Goal: Task Accomplishment & Management: Use online tool/utility

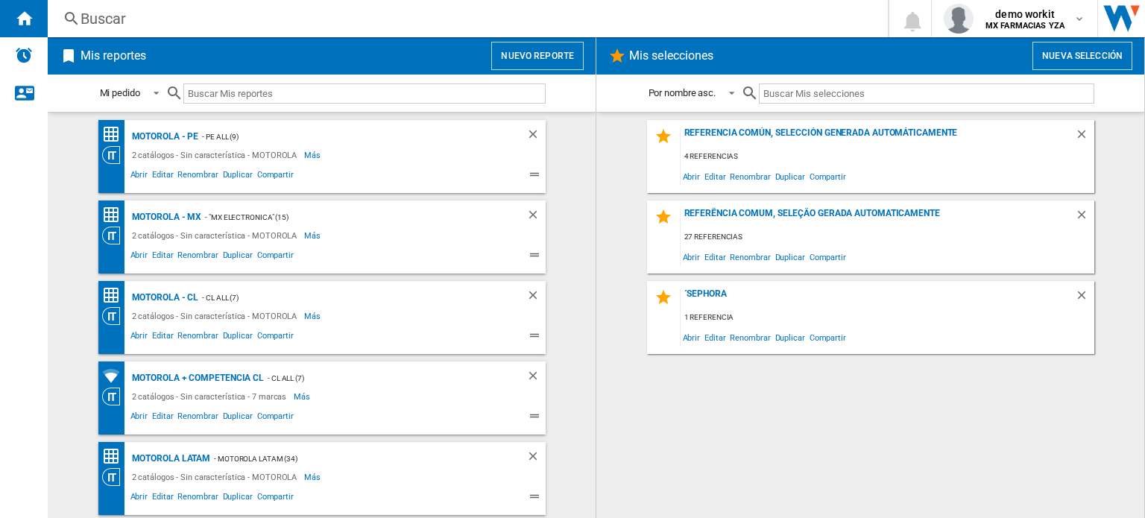
click at [547, 59] on button "Nuevo reporte" at bounding box center [537, 56] width 92 height 28
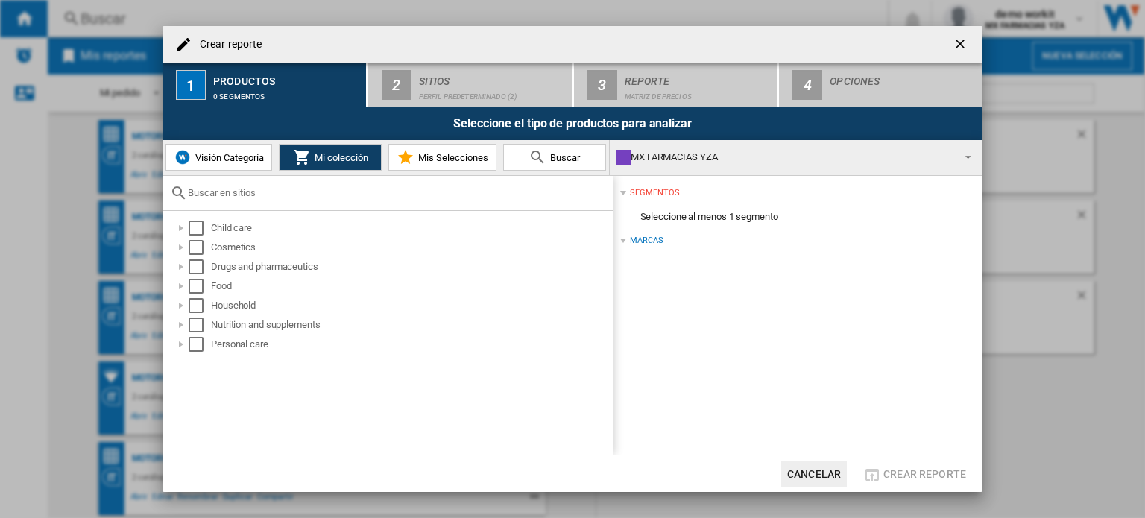
click at [963, 155] on span at bounding box center [964, 155] width 18 height 21
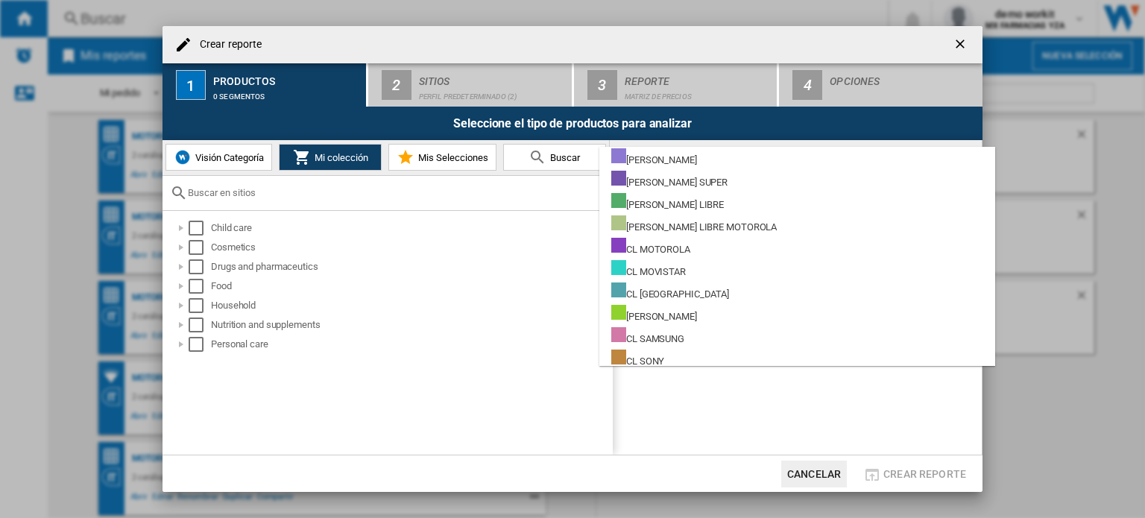
scroll to position [3056, 0]
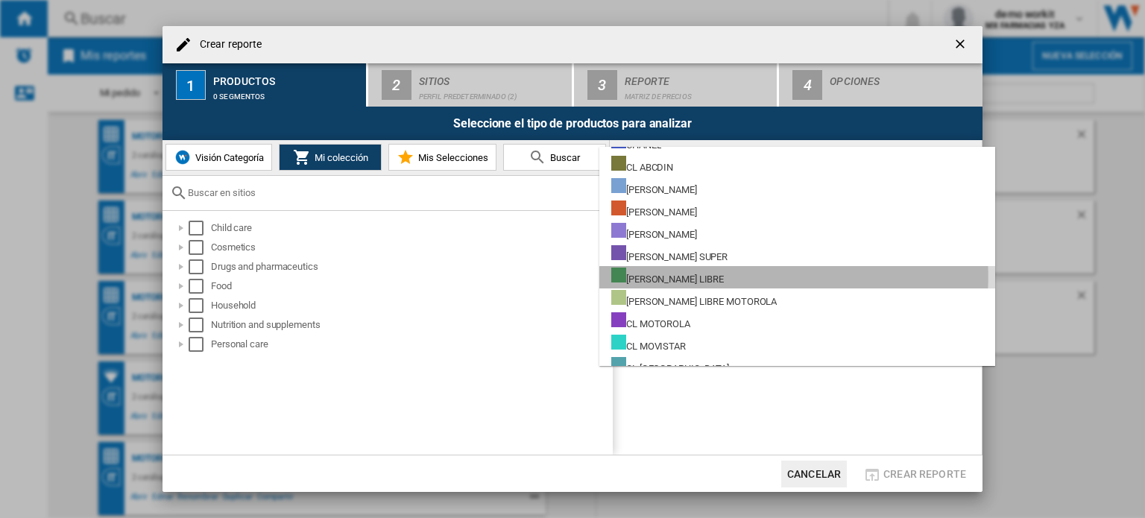
click at [695, 277] on div "CL MERCADO LIBRE" at bounding box center [667, 277] width 113 height 19
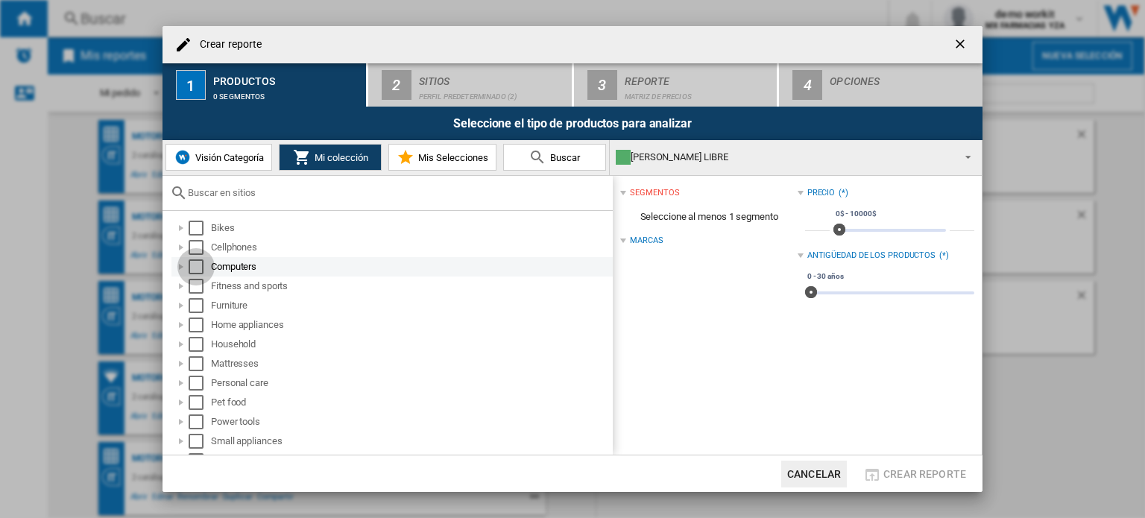
click at [192, 266] on div "Select" at bounding box center [196, 266] width 15 height 15
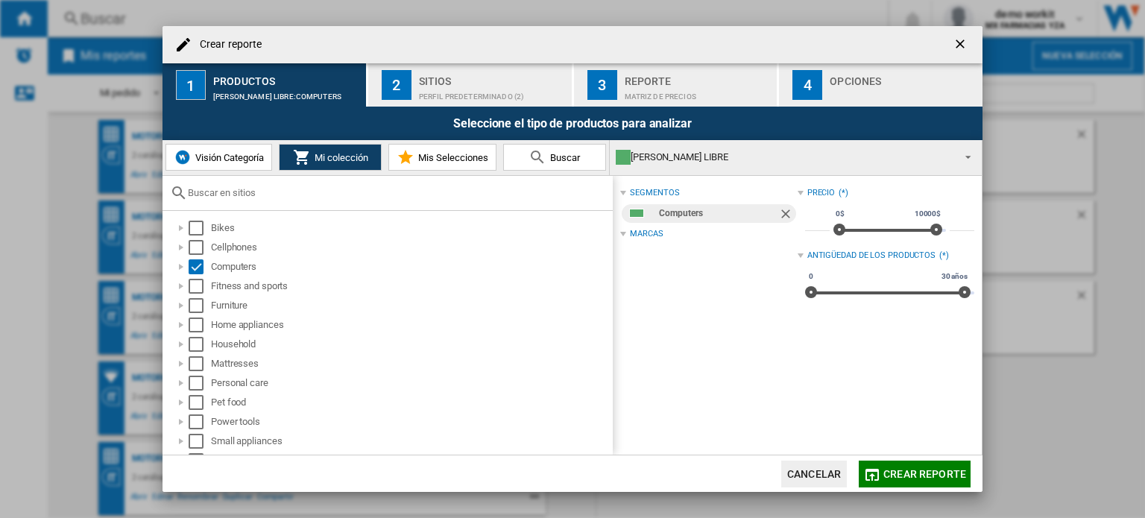
click at [428, 83] on div "Sitios" at bounding box center [492, 77] width 147 height 16
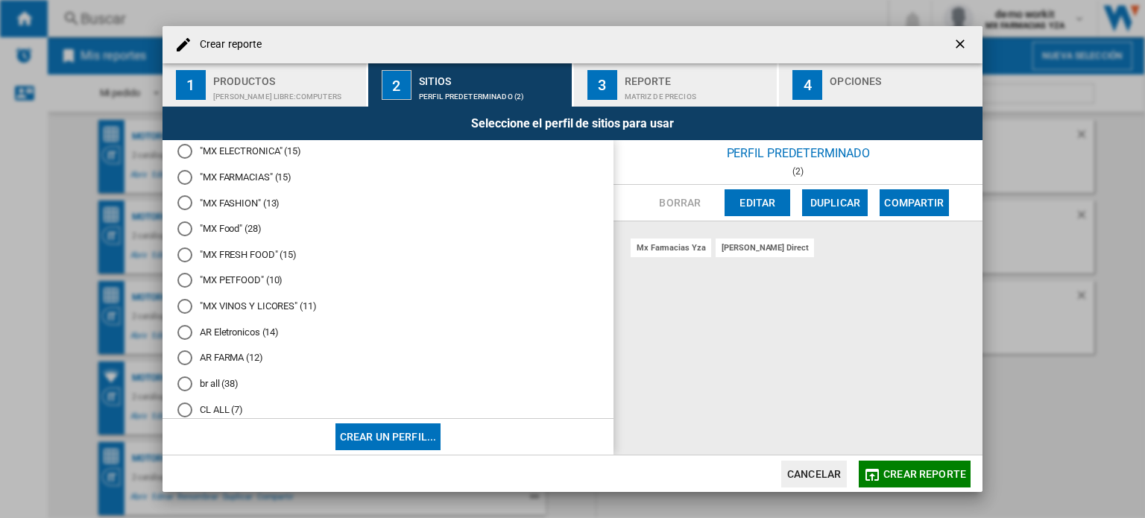
scroll to position [224, 0]
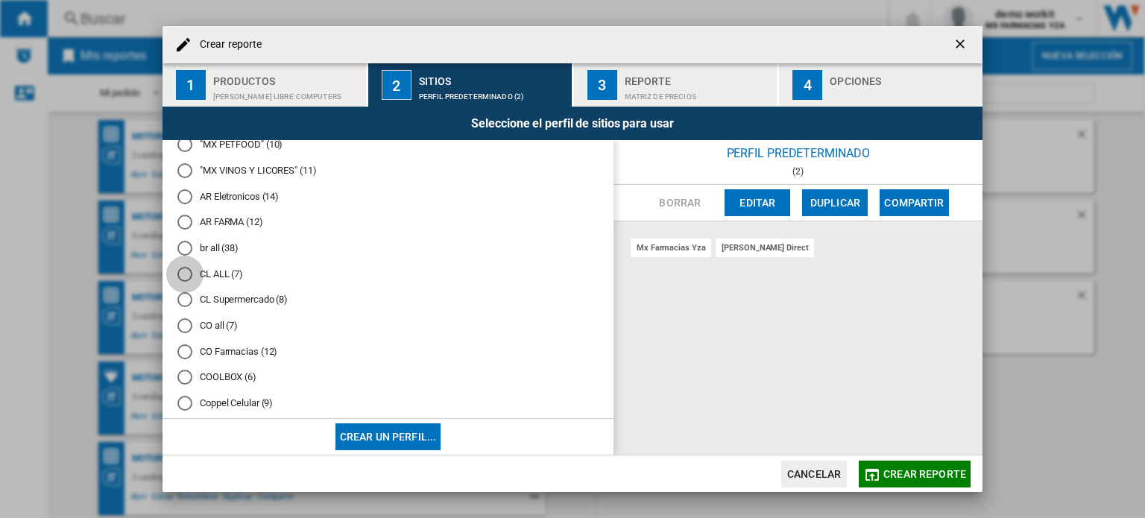
click at [192, 277] on div "CL ALL (7)" at bounding box center [184, 274] width 15 height 15
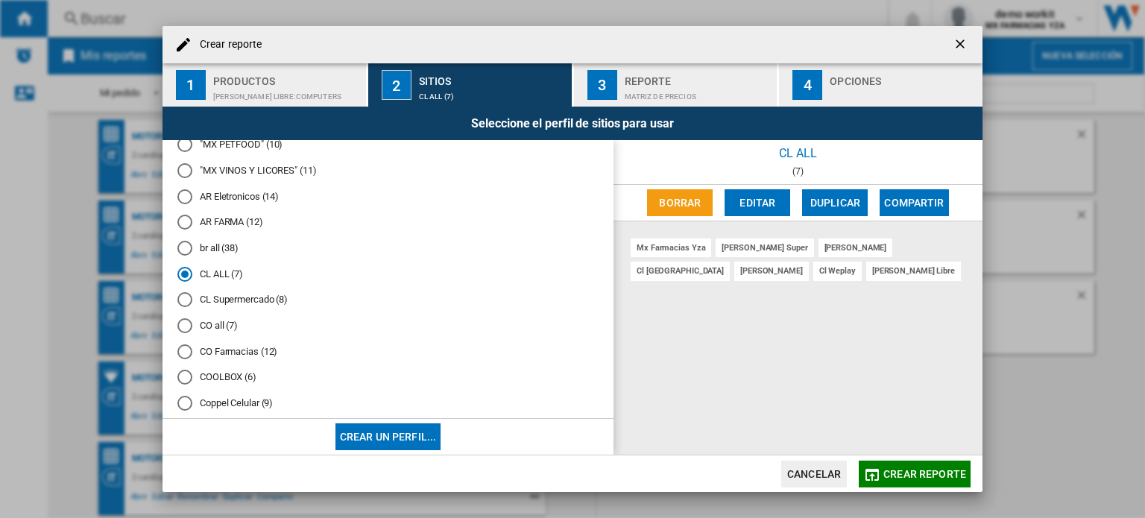
click at [878, 476] on md-icon "button" at bounding box center [872, 475] width 18 height 18
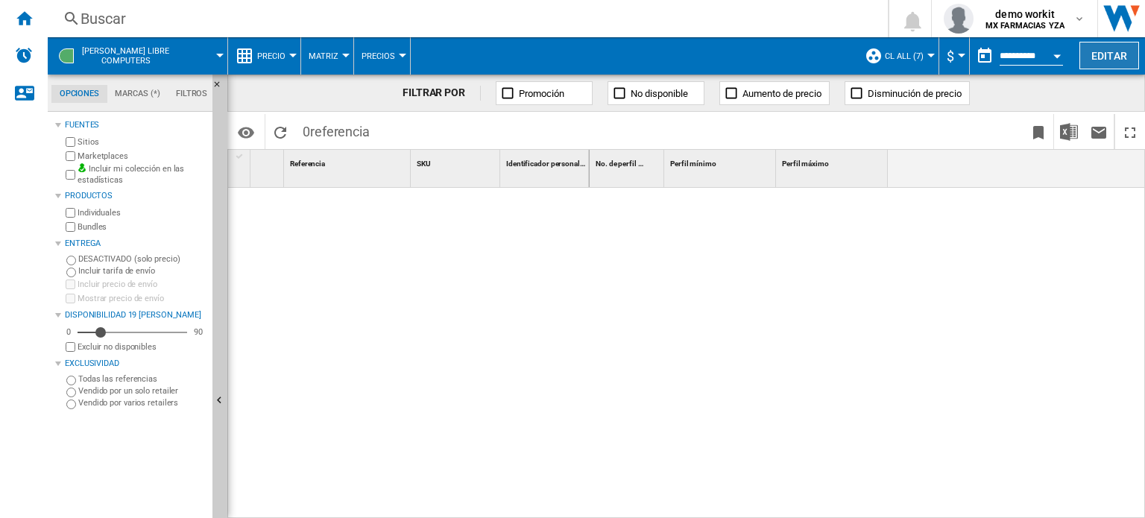
click at [1109, 61] on button "Editar" at bounding box center [1109, 56] width 60 height 28
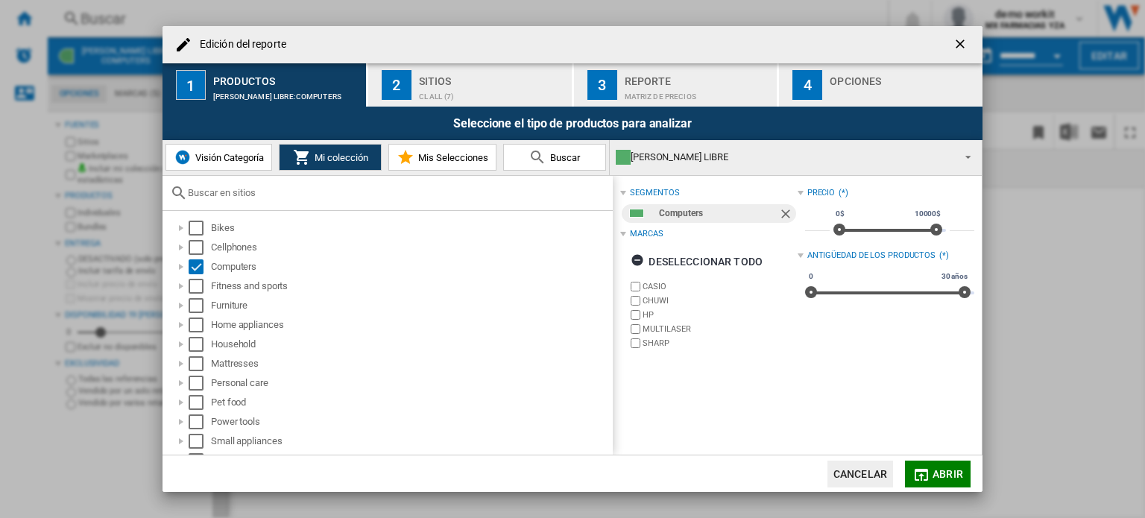
click at [737, 157] on div "CL MERCADO LIBRE" at bounding box center [784, 157] width 336 height 21
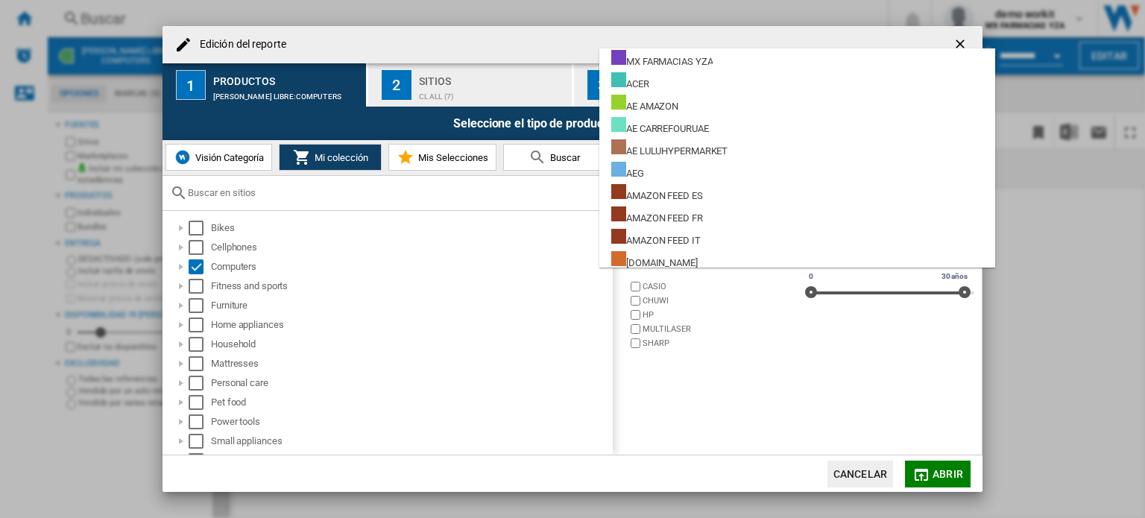
scroll to position [3077, 0]
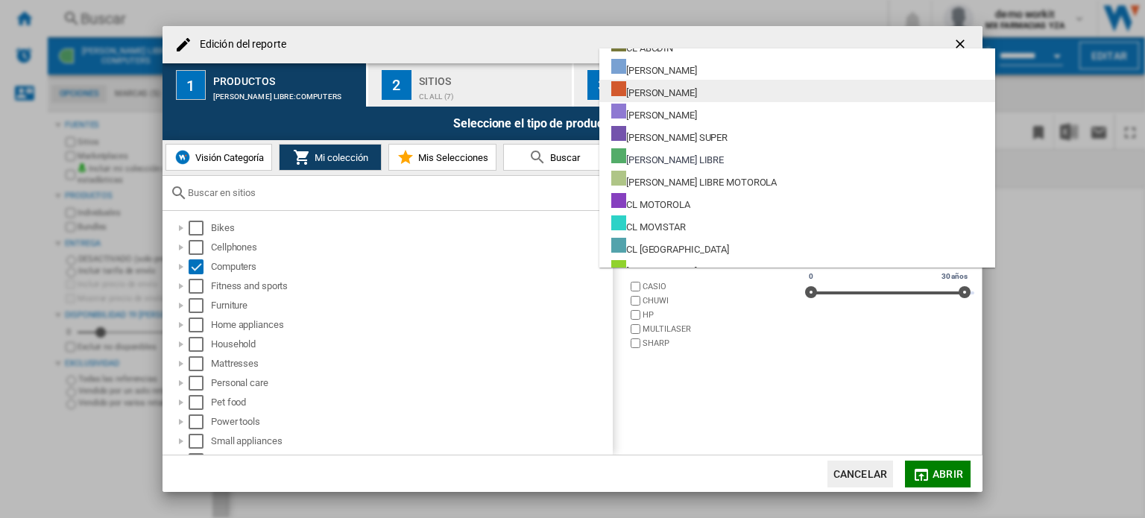
click at [680, 92] on div "CL FALABELLA" at bounding box center [654, 90] width 86 height 19
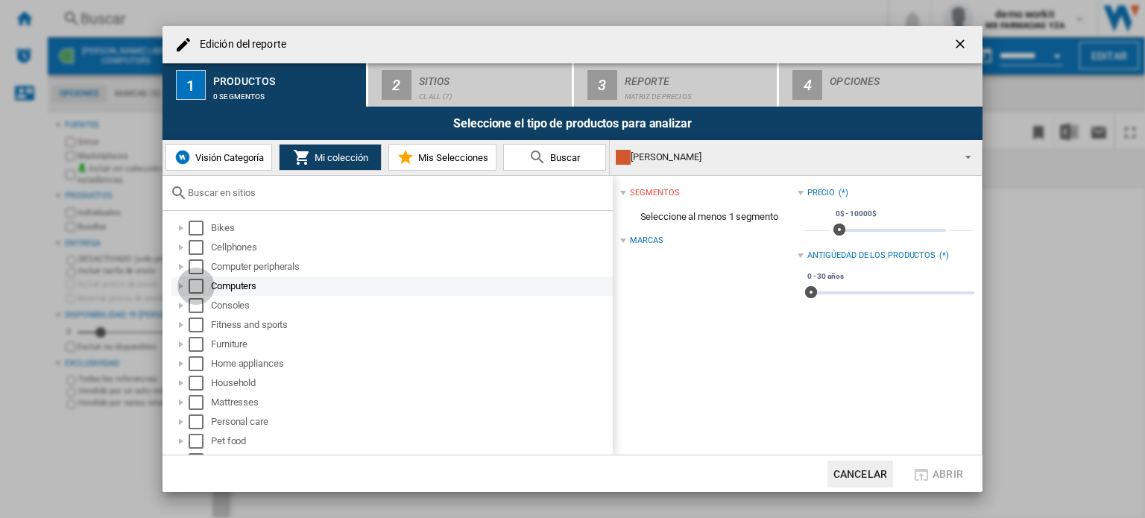
click at [195, 283] on div "Select" at bounding box center [196, 286] width 15 height 15
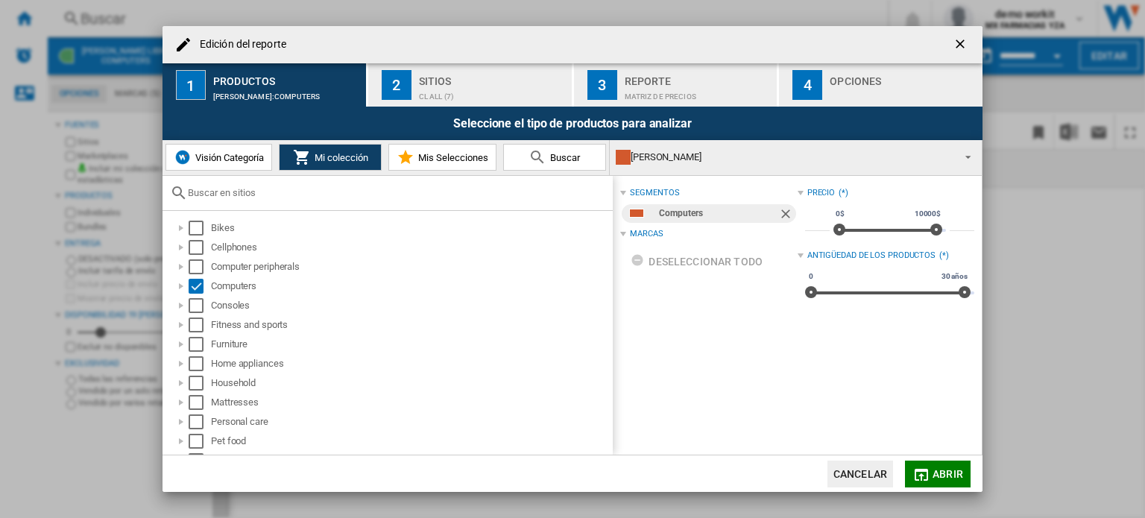
click at [930, 468] on md-icon "button" at bounding box center [921, 475] width 18 height 18
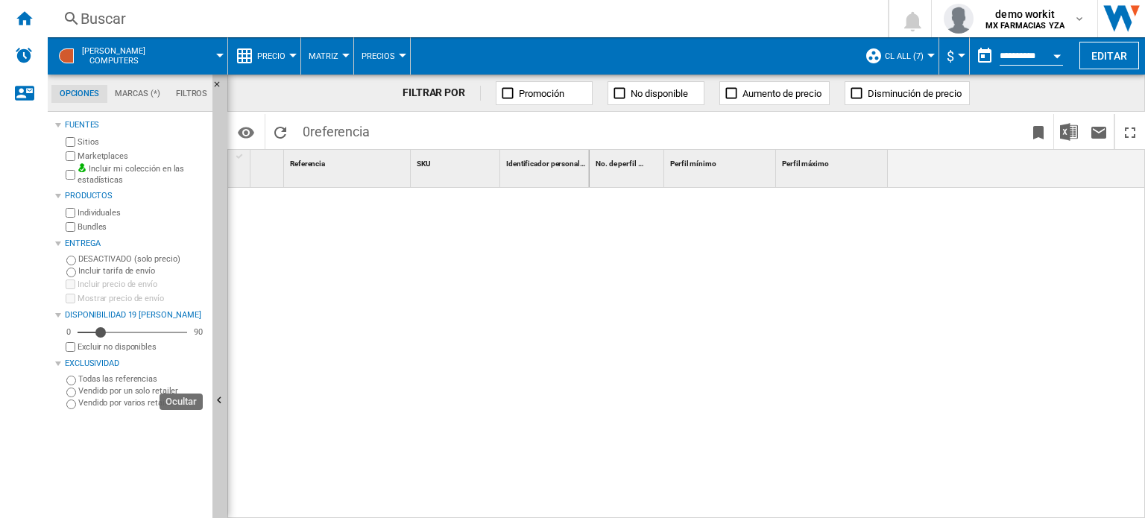
click at [223, 403] on ng-md-icon "Ocultar" at bounding box center [221, 403] width 18 height 18
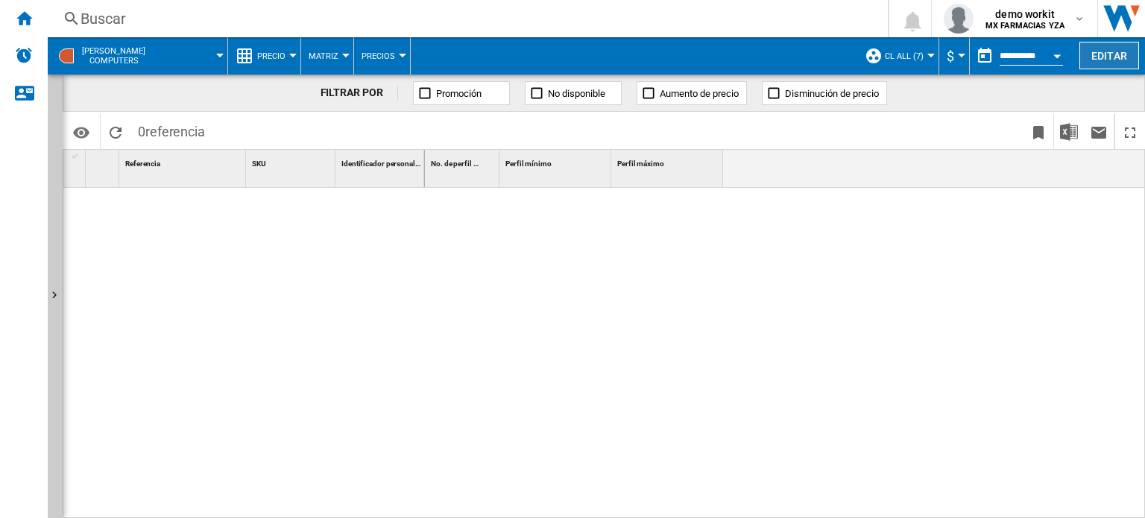
click at [1119, 60] on button "Editar" at bounding box center [1109, 56] width 60 height 28
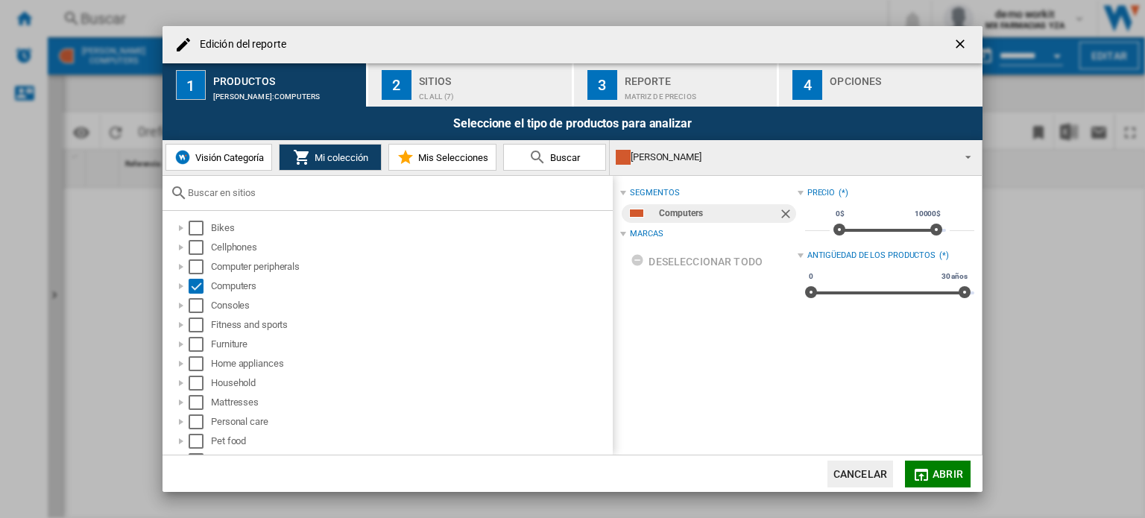
click at [809, 154] on div "CL FALABELLA" at bounding box center [784, 157] width 336 height 21
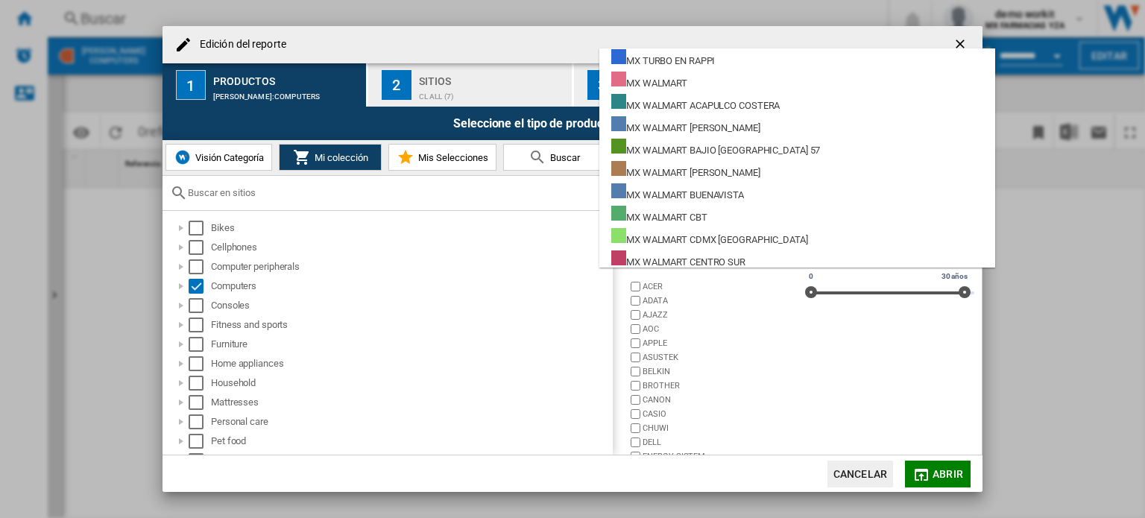
scroll to position [11711, 0]
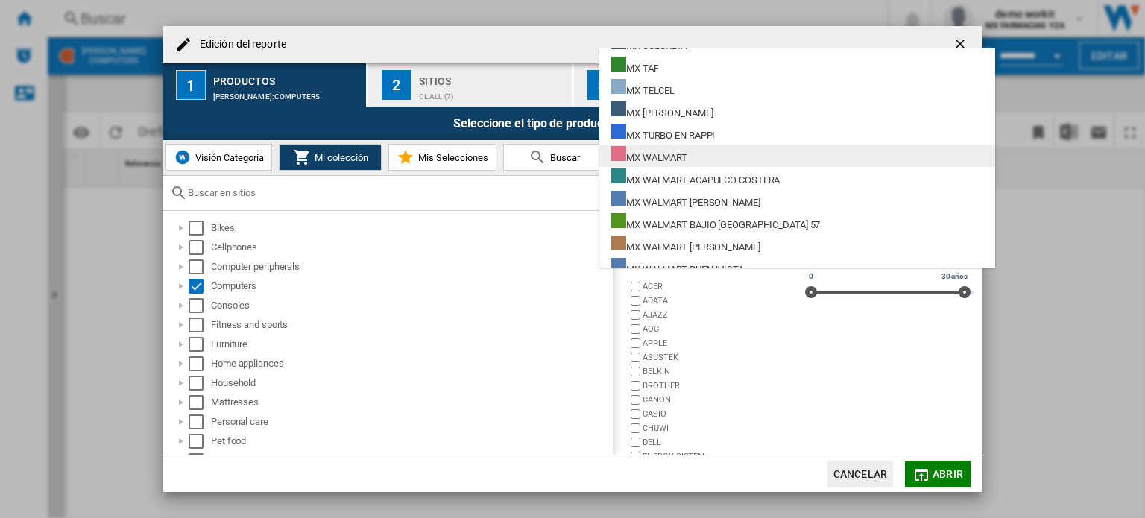
click at [681, 157] on div "MX WALMART" at bounding box center [649, 155] width 76 height 19
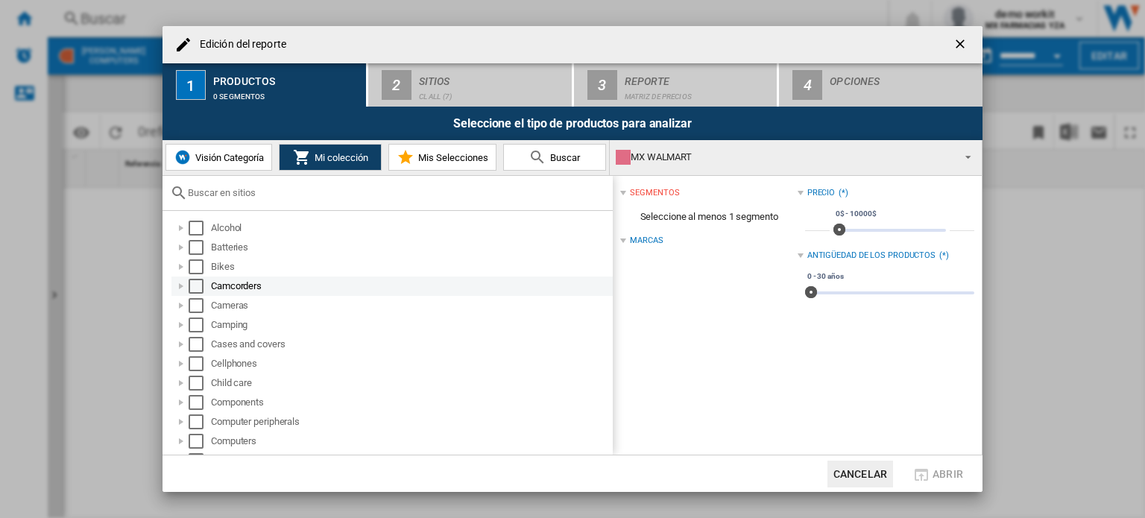
scroll to position [75, 0]
click at [197, 288] on div "Select" at bounding box center [196, 289] width 15 height 15
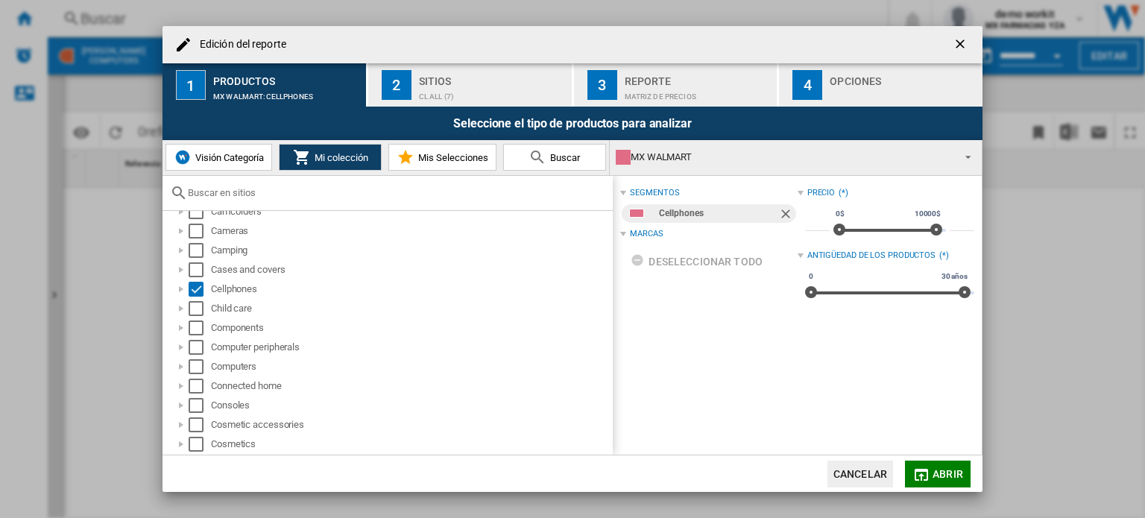
click at [462, 79] on div "Sitios" at bounding box center [492, 77] width 147 height 16
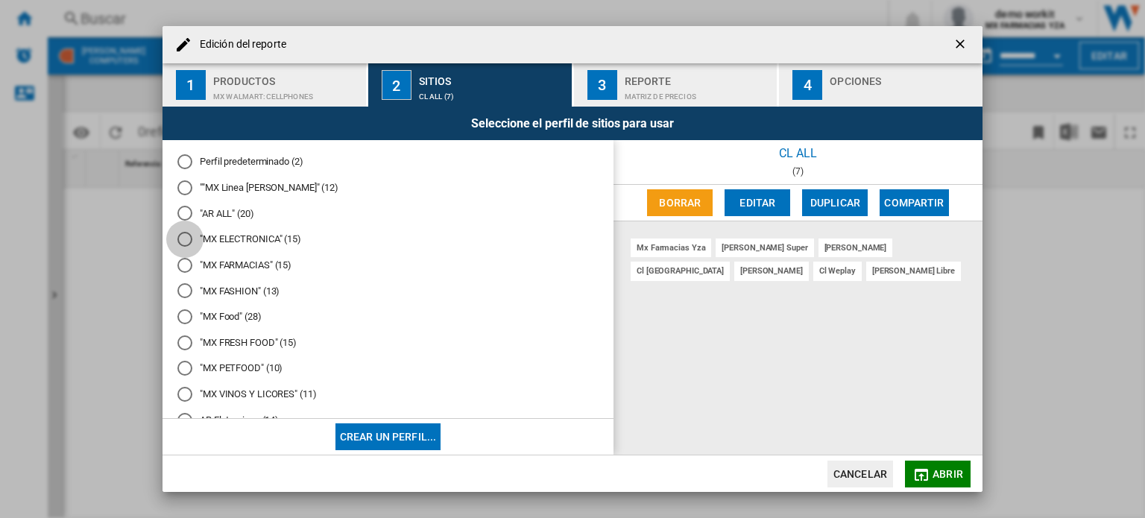
click at [188, 236] on div at bounding box center [184, 239] width 15 height 15
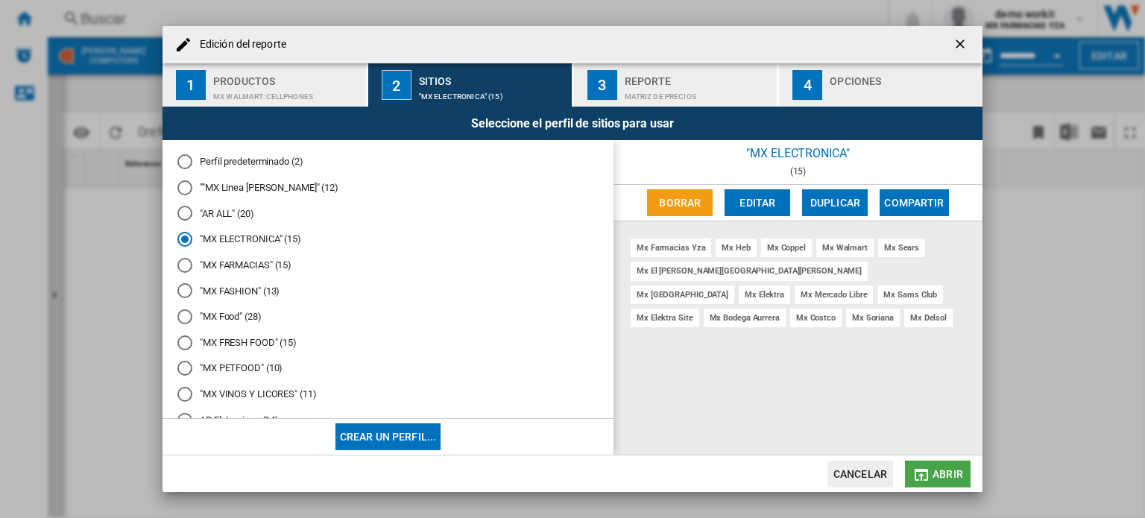
click at [940, 479] on span "Abrir" at bounding box center [948, 474] width 31 height 12
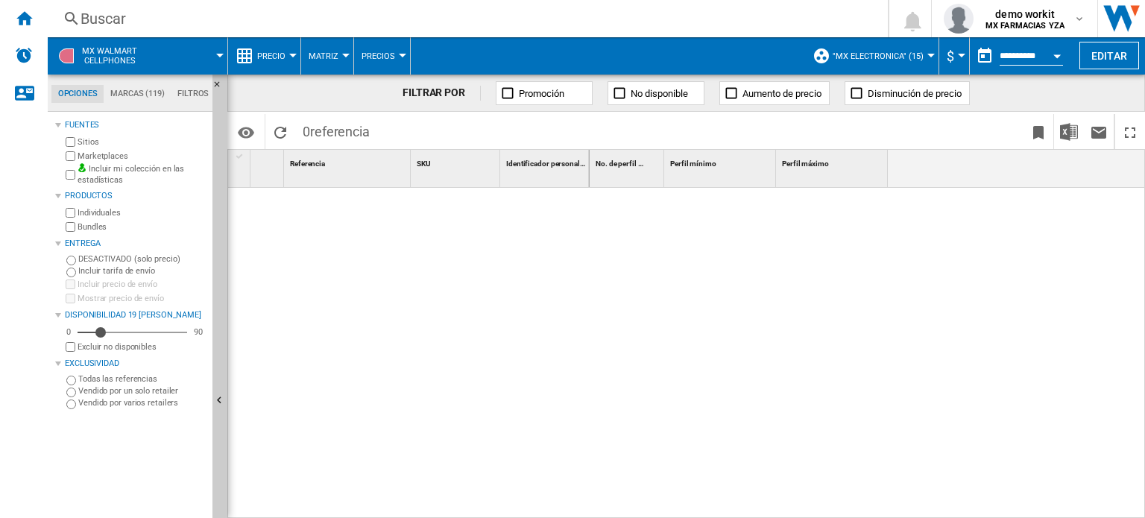
click at [1079, 253] on div at bounding box center [868, 354] width 556 height 332
click at [1067, 24] on div "demo workit MX FARMACIAS YZA" at bounding box center [1026, 19] width 94 height 24
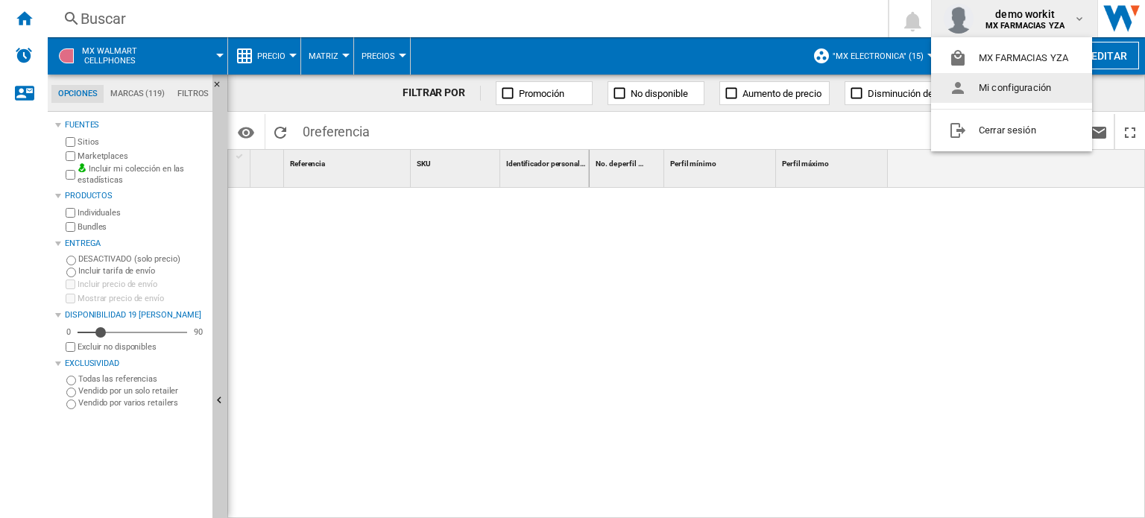
click at [1069, 331] on md-backdrop at bounding box center [572, 259] width 1145 height 518
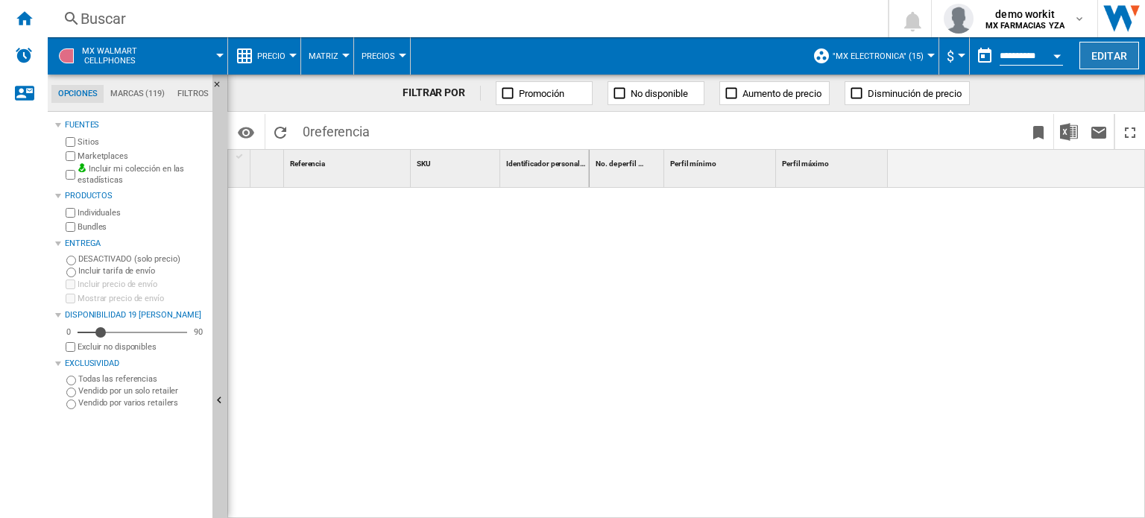
click at [1108, 64] on button "Editar" at bounding box center [1109, 56] width 60 height 28
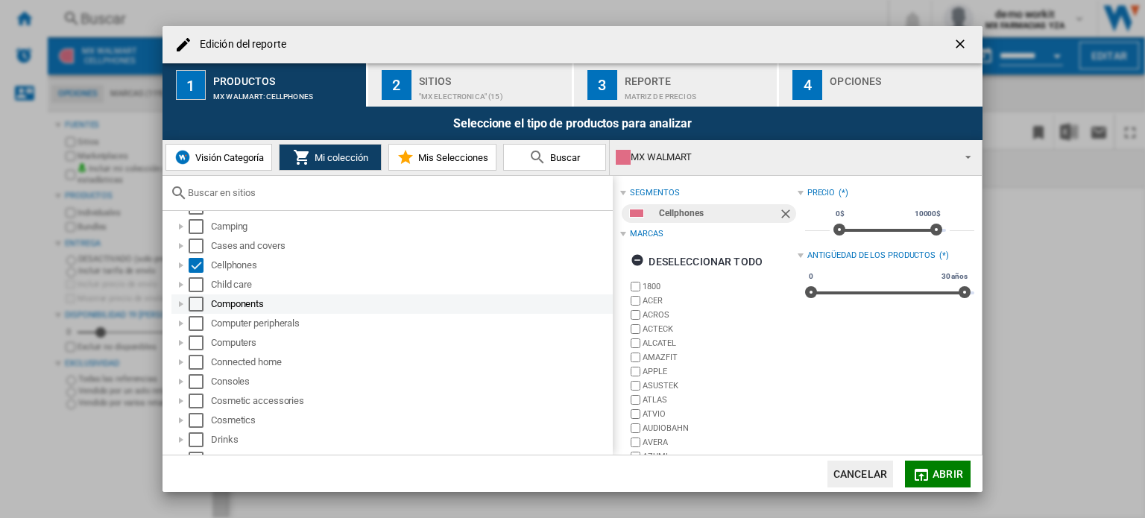
scroll to position [75, 0]
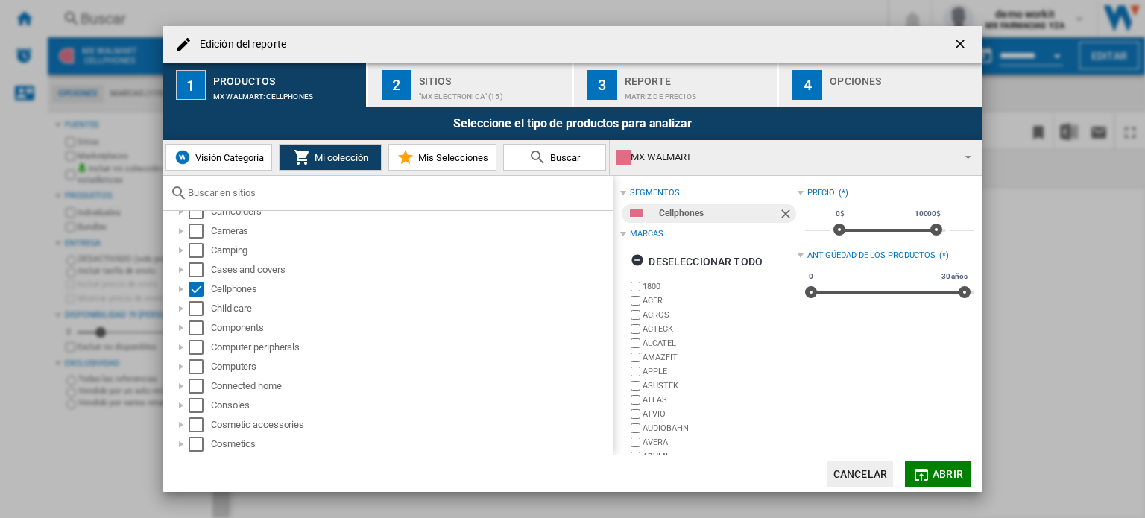
click at [871, 471] on button "Cancelar" at bounding box center [860, 474] width 66 height 27
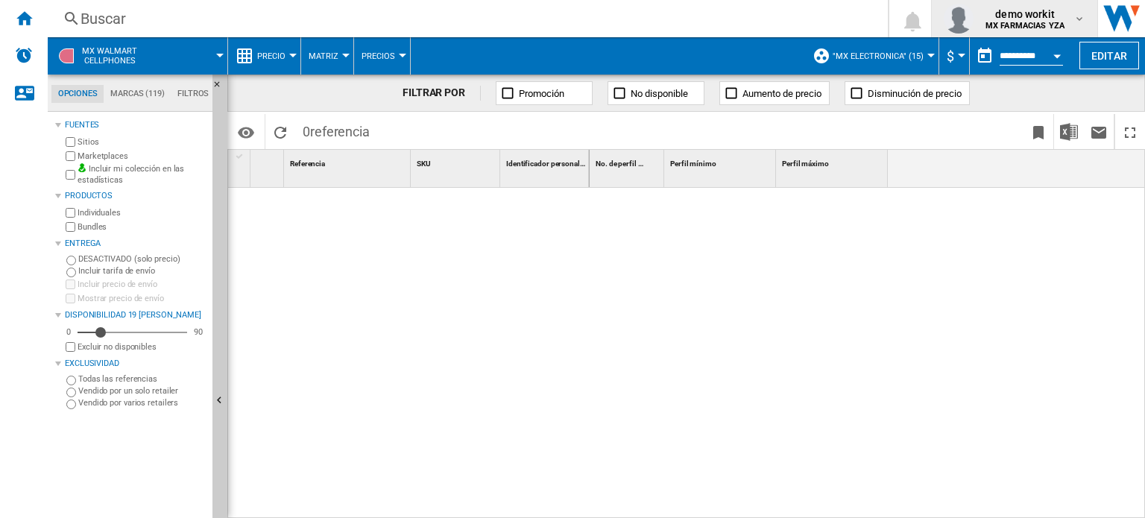
click at [1038, 16] on span "demo workit" at bounding box center [1024, 14] width 79 height 15
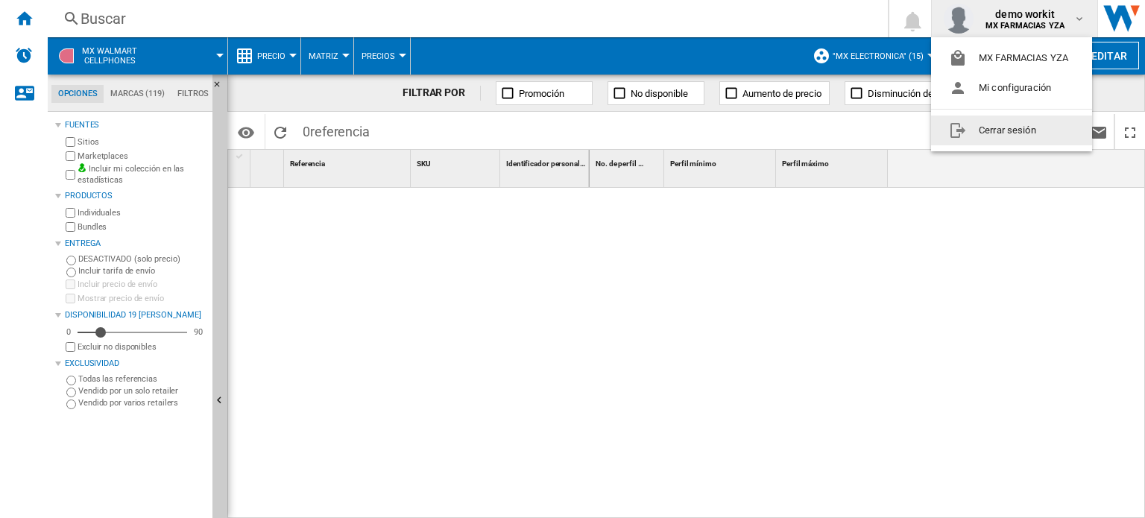
click at [1013, 129] on button "Cerrar sesión" at bounding box center [1011, 131] width 161 height 30
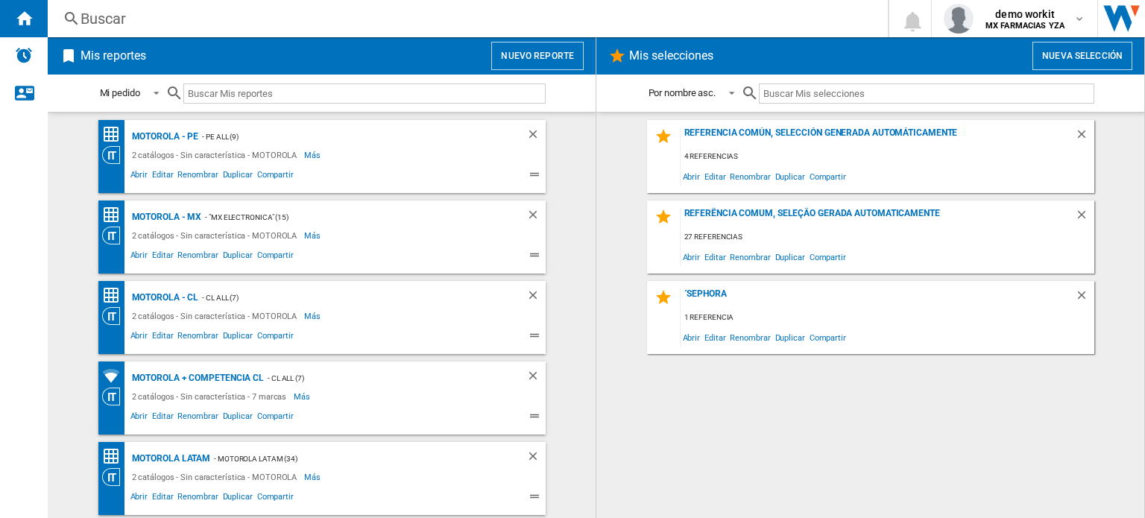
click at [536, 48] on button "Nuevo reporte" at bounding box center [537, 56] width 92 height 28
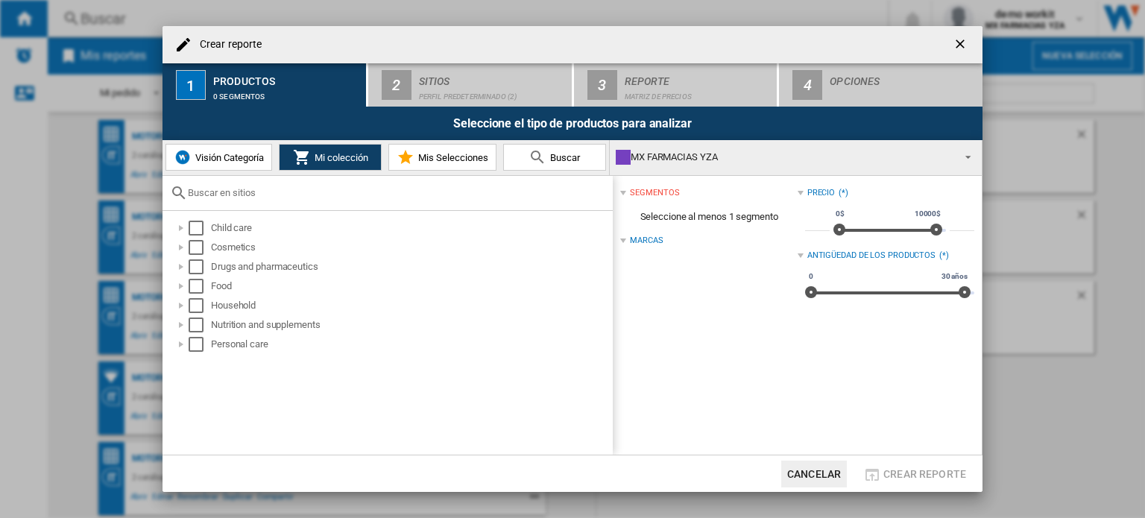
click at [795, 148] on div "MX FARMACIAS YZA" at bounding box center [784, 157] width 336 height 21
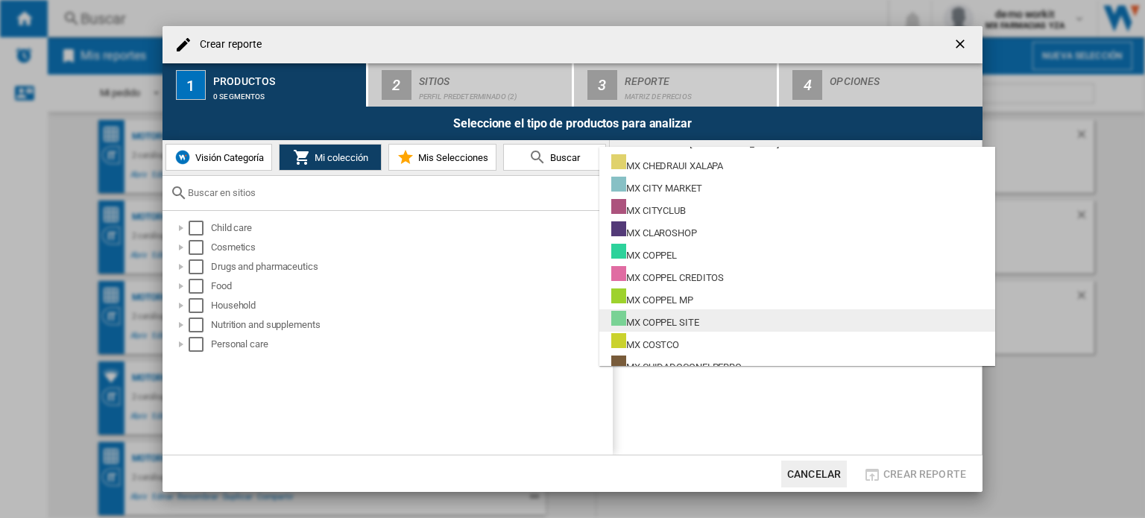
scroll to position [9412, 0]
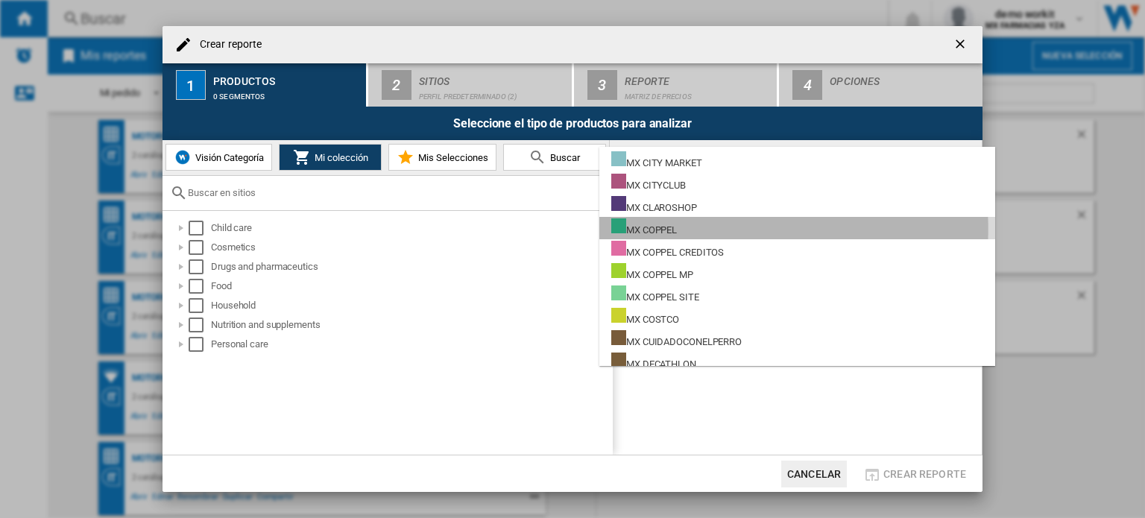
click at [677, 229] on div "MX COPPEL" at bounding box center [644, 227] width 66 height 19
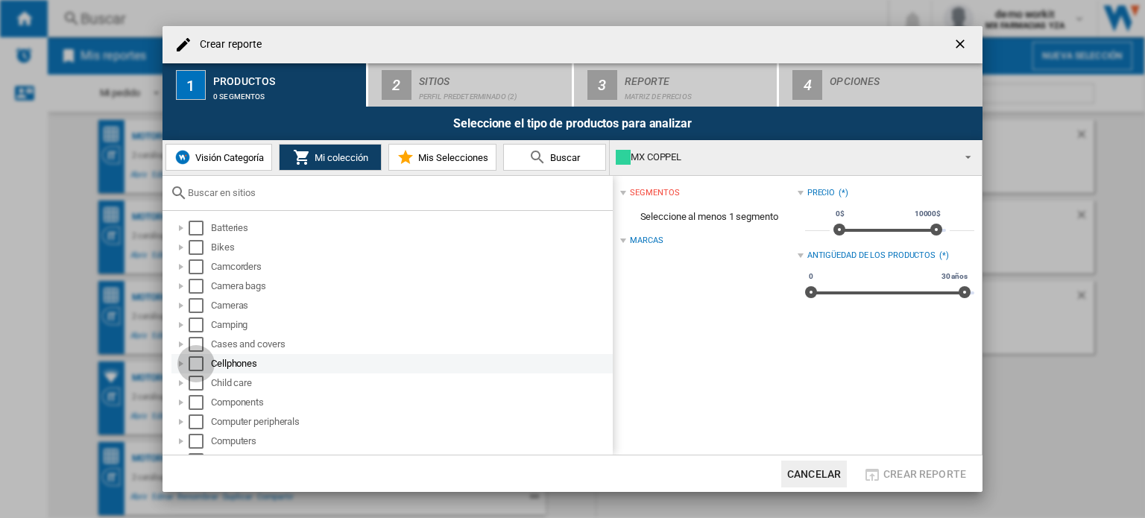
click at [198, 362] on div "Select" at bounding box center [196, 363] width 15 height 15
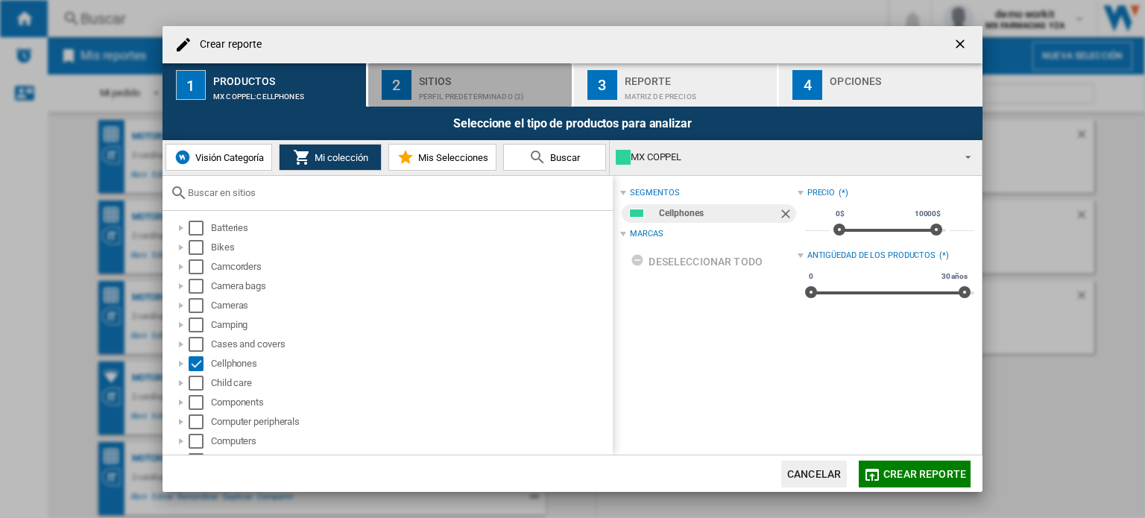
click at [519, 85] on div "Perfil predeterminado (2)" at bounding box center [492, 93] width 147 height 16
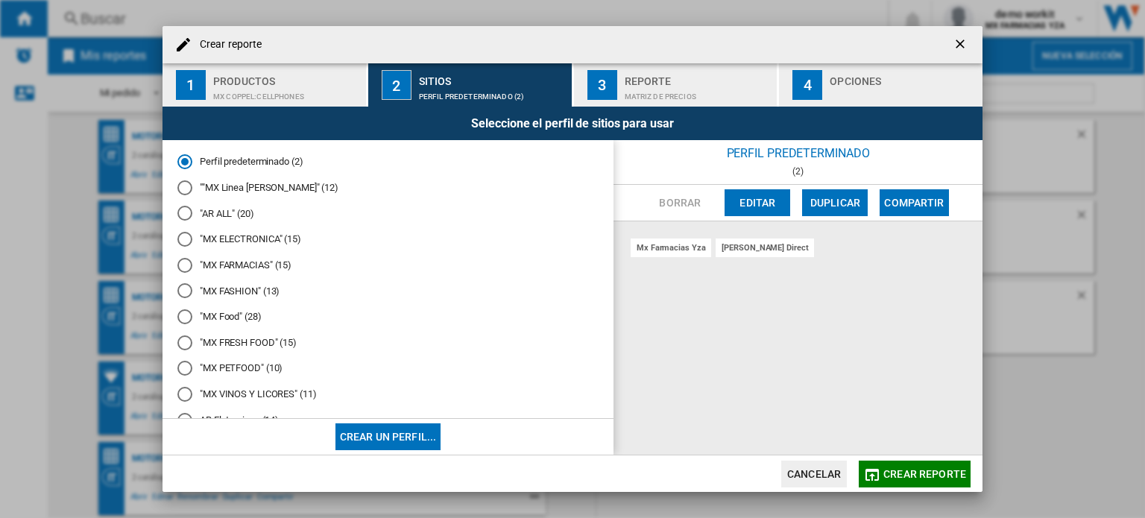
click at [237, 238] on md-radio-button ""MX ELECTRONICA" (15)" at bounding box center [387, 240] width 421 height 14
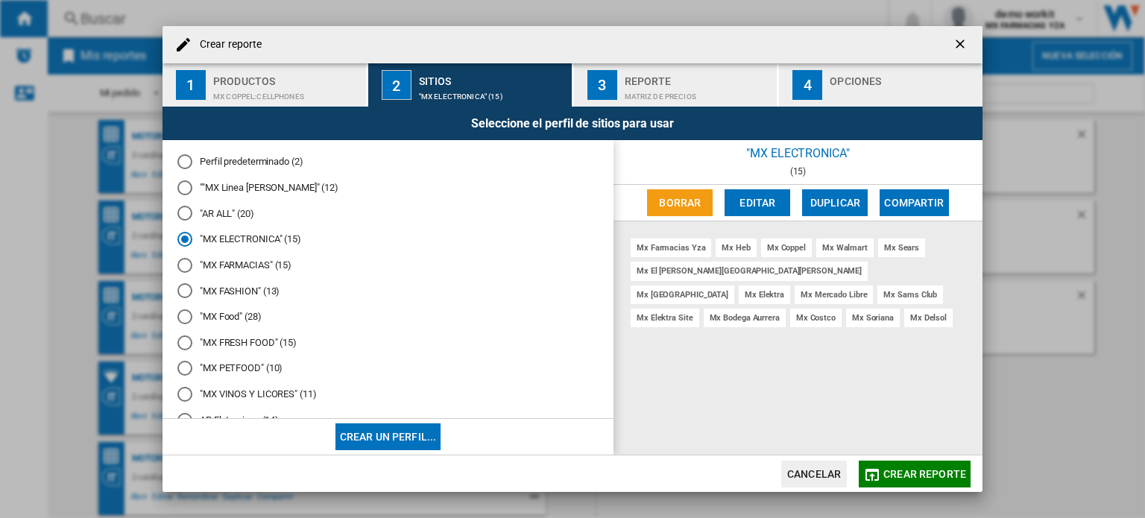
click at [949, 477] on span "Crear reporte" at bounding box center [924, 474] width 83 height 12
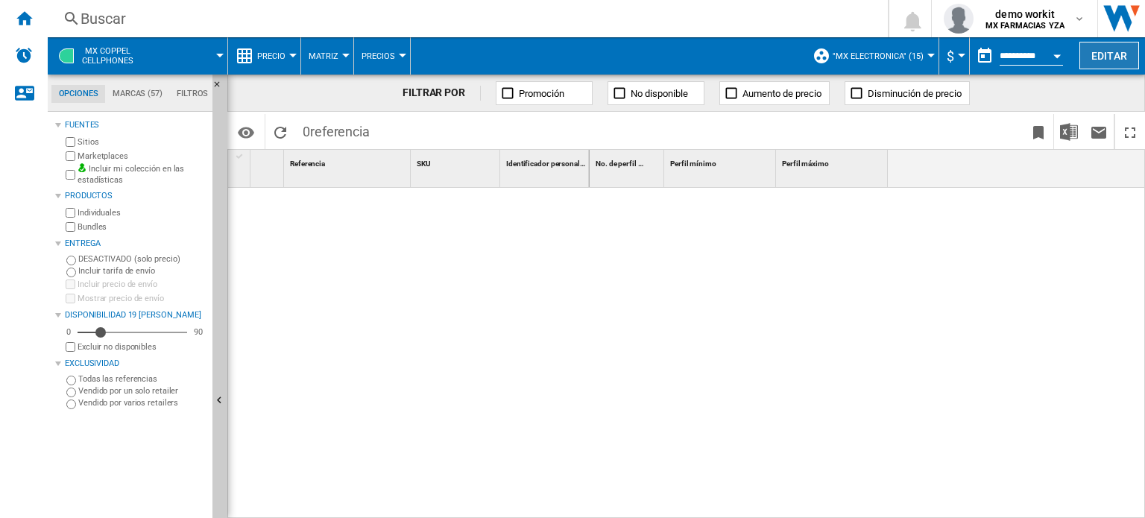
click at [1109, 56] on button "Editar" at bounding box center [1109, 56] width 60 height 28
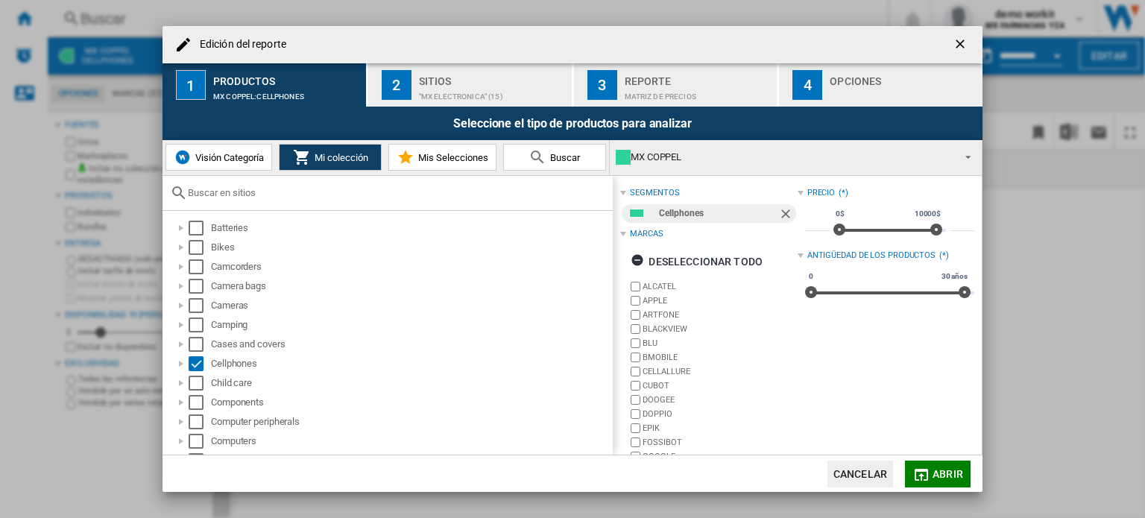
click at [966, 43] on ng-md-icon "getI18NText('BUTTONS.CLOSE_DIALOG')" at bounding box center [962, 46] width 18 height 18
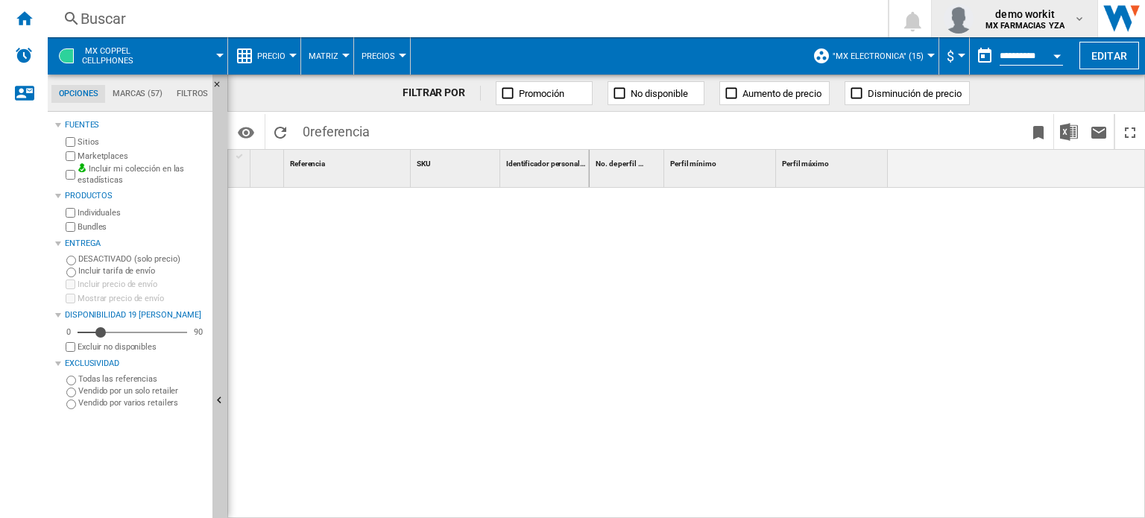
click at [1044, 9] on span "demo workit" at bounding box center [1024, 14] width 79 height 15
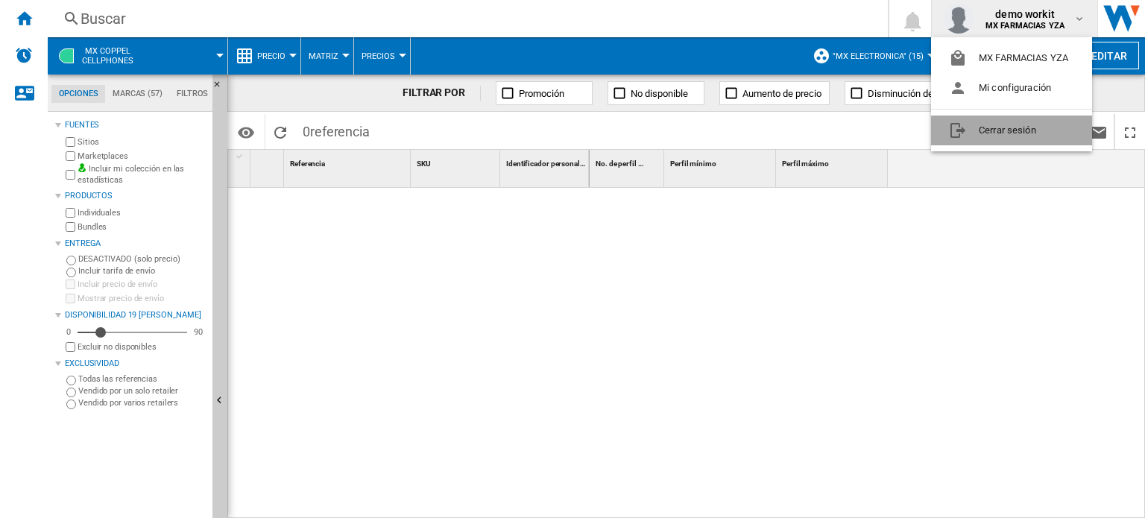
click at [998, 133] on button "Cerrar sesión" at bounding box center [1011, 131] width 161 height 30
